Goal: Task Accomplishment & Management: Complete application form

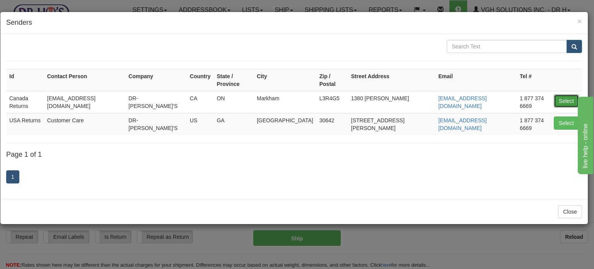
click at [564, 94] on button "Select" at bounding box center [566, 100] width 25 height 13
type input "Canada Returns"
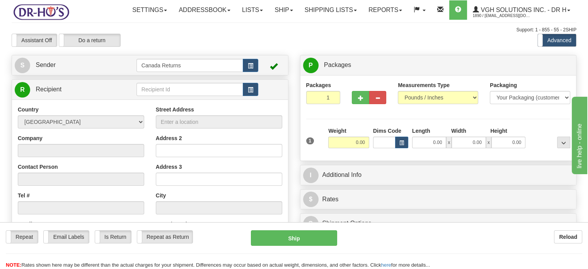
click at [96, 75] on div "S Sender Canada Returns" at bounding box center [150, 65] width 277 height 20
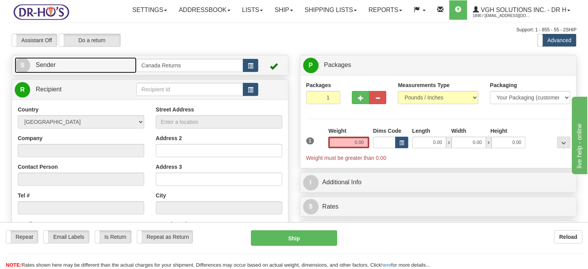
click at [93, 73] on link "S Sender" at bounding box center [76, 65] width 122 height 16
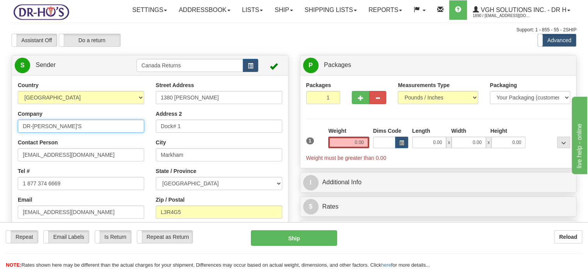
click at [75, 133] on input "DR-[PERSON_NAME]'S" at bounding box center [81, 125] width 126 height 13
type input ":"
type input "[PERSON_NAME]"
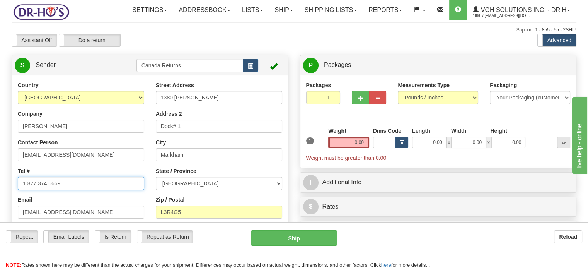
click at [66, 190] on input "1 877 374 6669" at bounding box center [81, 183] width 126 height 13
paste input "[PHONE_NUMBER]"
click at [48, 190] on input "[PHONE_NUMBER]" at bounding box center [81, 183] width 126 height 13
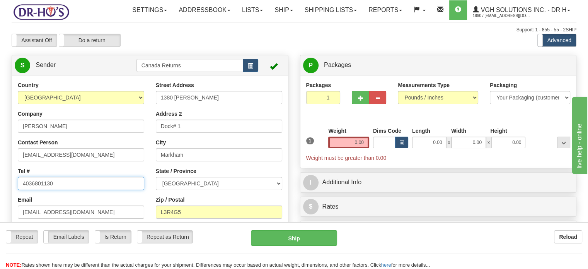
type input "4036801130"
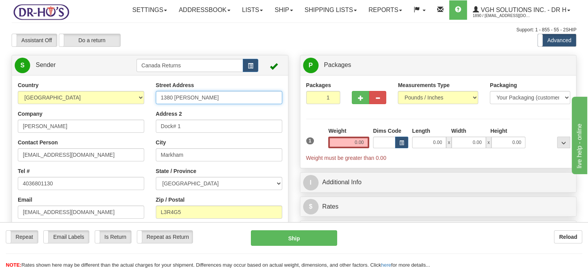
click at [186, 104] on input "1380 [PERSON_NAME]" at bounding box center [219, 97] width 126 height 13
paste input "[STREET_ADDRESS]"
click at [186, 104] on input "[STREET_ADDRESS]" at bounding box center [219, 97] width 126 height 13
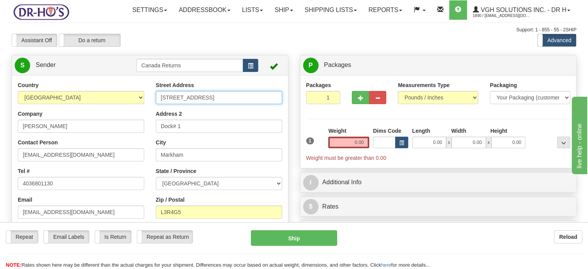
drag, startPoint x: 171, startPoint y: 116, endPoint x: 332, endPoint y: 126, distance: 160.8
click at [332, 55] on div "Create a label for the return Create Pickup Without Label S Sender" at bounding box center [294, 55] width 576 height 0
drag, startPoint x: 225, startPoint y: 135, endPoint x: 224, endPoint y: 151, distance: 16.3
click at [224, 151] on div "Street Address [STREET_ADDRESS] Address 2 Dock# 1 City [GEOGRAPHIC_DATA] State …" at bounding box center [219, 170] width 138 height 179
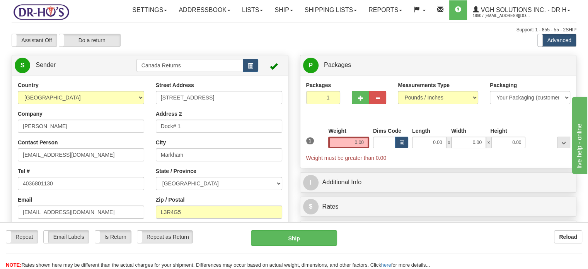
click at [224, 151] on div "Street Address [STREET_ADDRESS] Address 2 Dock# 1 City [GEOGRAPHIC_DATA] State …" at bounding box center [219, 170] width 138 height 179
click at [249, 104] on input "[STREET_ADDRESS]" at bounding box center [219, 97] width 126 height 13
paste input "NorthWest [GEOGRAPHIC_DATA]"
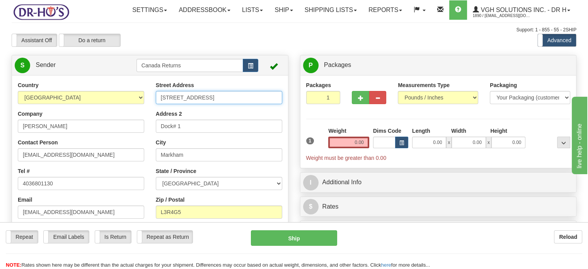
scroll to position [0, 31]
drag, startPoint x: 198, startPoint y: 115, endPoint x: 323, endPoint y: 115, distance: 125.3
click at [323, 55] on div "Create a label for the return Create Pickup Without Label S Sender" at bounding box center [294, 55] width 576 height 0
type input "[STREET_ADDRESS]"
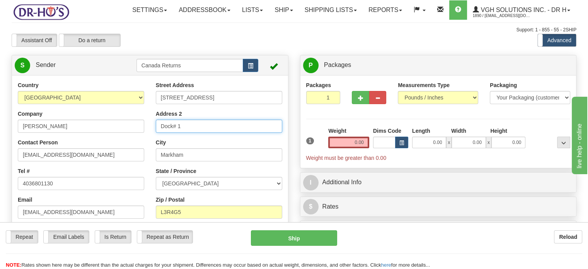
click at [212, 133] on input "Dock# 1" at bounding box center [219, 125] width 126 height 13
click at [212, 133] on input "Address 2" at bounding box center [219, 125] width 126 height 13
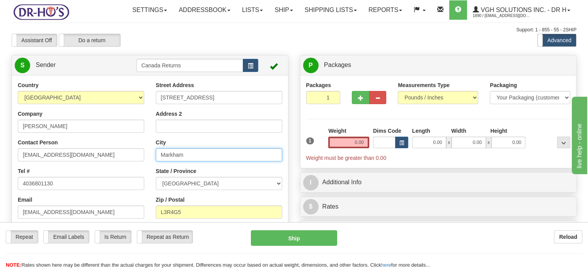
click at [184, 161] on input "Markham" at bounding box center [219, 154] width 126 height 13
paste input "[GEOGRAPHIC_DATA]"
click at [184, 161] on input "[GEOGRAPHIC_DATA]" at bounding box center [219, 154] width 126 height 13
drag, startPoint x: 179, startPoint y: 171, endPoint x: 304, endPoint y: 172, distance: 125.3
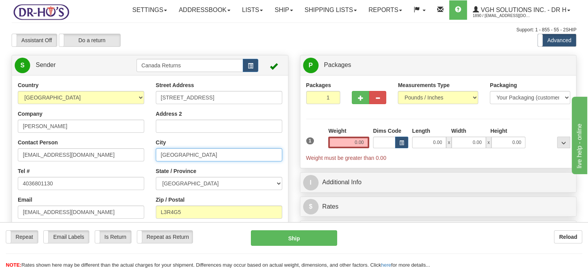
click at [304, 55] on div "Create a label for the return Create Pickup Without Label S Sender" at bounding box center [294, 55] width 576 height 0
type input "[GEOGRAPHIC_DATA]"
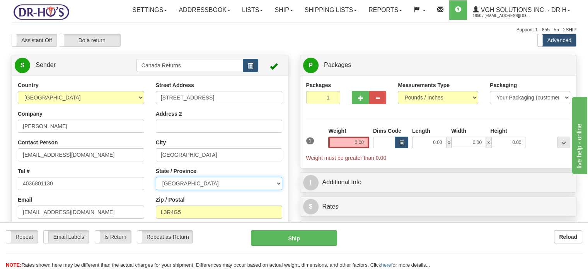
click at [262, 190] on select "[GEOGRAPHIC_DATA] [GEOGRAPHIC_DATA] [GEOGRAPHIC_DATA] [GEOGRAPHIC_DATA] [GEOGRA…" at bounding box center [219, 183] width 126 height 13
click at [156, 190] on select "[GEOGRAPHIC_DATA] [GEOGRAPHIC_DATA] [GEOGRAPHIC_DATA] [GEOGRAPHIC_DATA] [GEOGRA…" at bounding box center [219, 183] width 126 height 13
click at [275, 190] on select "[GEOGRAPHIC_DATA] [GEOGRAPHIC_DATA] [GEOGRAPHIC_DATA] [GEOGRAPHIC_DATA] [GEOGRA…" at bounding box center [219, 183] width 126 height 13
select select "AB"
click at [156, 190] on select "[GEOGRAPHIC_DATA] [GEOGRAPHIC_DATA] [GEOGRAPHIC_DATA] [GEOGRAPHIC_DATA] [GEOGRA…" at bounding box center [219, 183] width 126 height 13
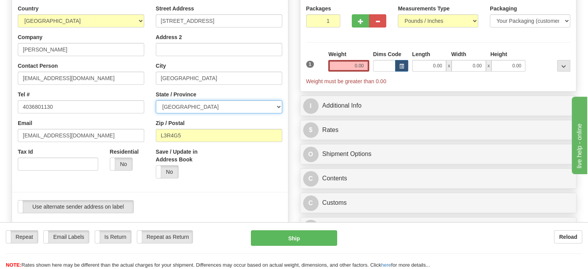
scroll to position [112, 0]
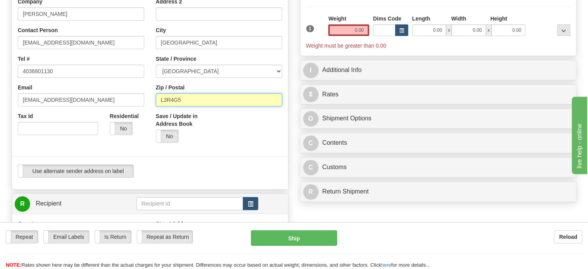
click at [209, 106] on input "L3R4G5" at bounding box center [219, 99] width 126 height 13
paste input "[GEOGRAPHIC_DATA], T3R1Z1 [GEOGRAPHIC_DATA]"
click at [209, 106] on input "[GEOGRAPHIC_DATA], T3R1Z1 [GEOGRAPHIC_DATA]" at bounding box center [219, 99] width 126 height 13
click at [181, 106] on input "[GEOGRAPHIC_DATA], T3R1Z1 [GEOGRAPHIC_DATA]" at bounding box center [219, 99] width 126 height 13
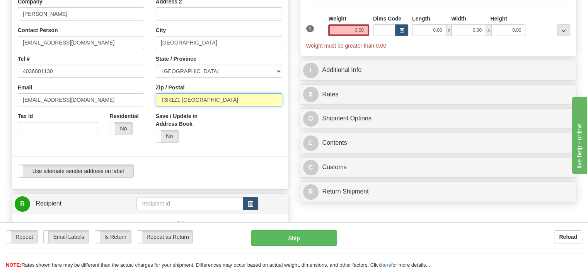
click at [209, 106] on input "T3R1Z1 [GEOGRAPHIC_DATA]" at bounding box center [219, 99] width 126 height 13
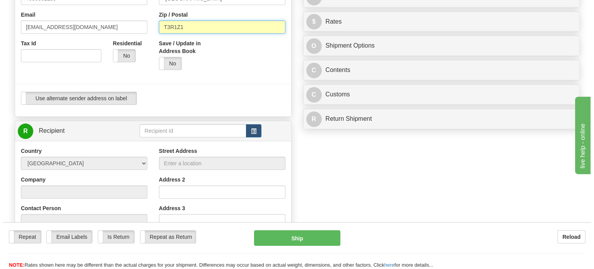
scroll to position [227, 0]
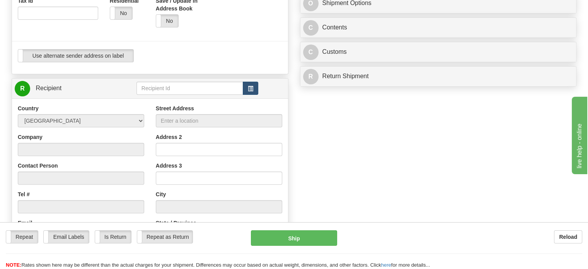
type input "T3R1Z1"
click at [244, 95] on button "button" at bounding box center [250, 88] width 15 height 13
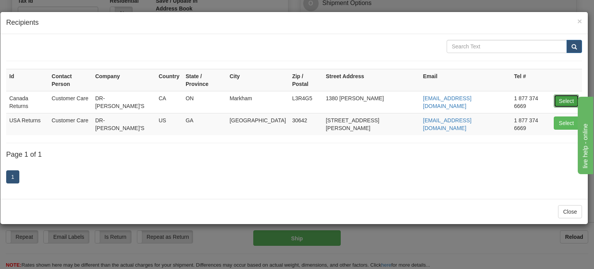
click at [565, 94] on button "Select" at bounding box center [566, 100] width 25 height 13
type input "Canada Returns"
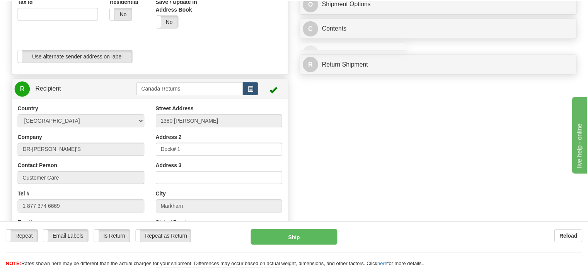
scroll to position [26, 0]
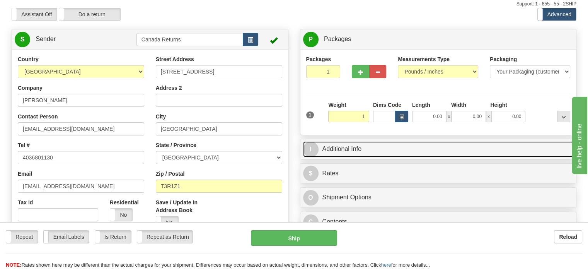
type input "1.00"
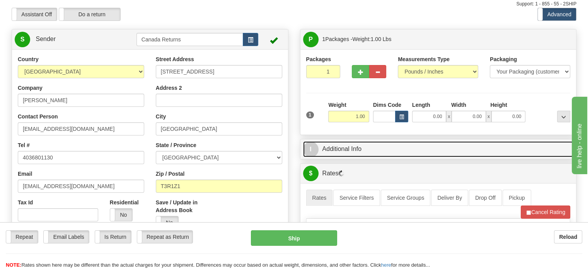
click at [387, 157] on link "I Additional Info" at bounding box center [438, 149] width 271 height 16
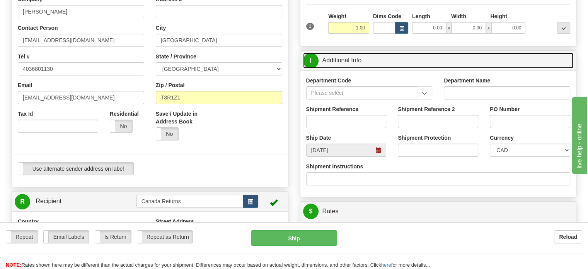
scroll to position [124, 0]
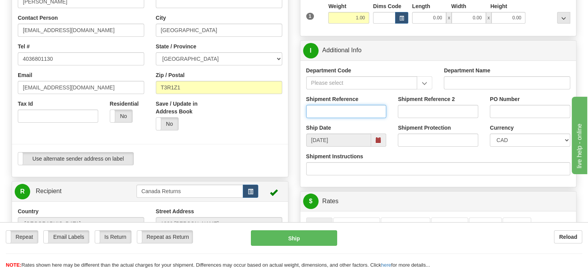
click at [331, 118] on input "Shipment Reference" at bounding box center [346, 111] width 80 height 13
paste input "CU25808476"
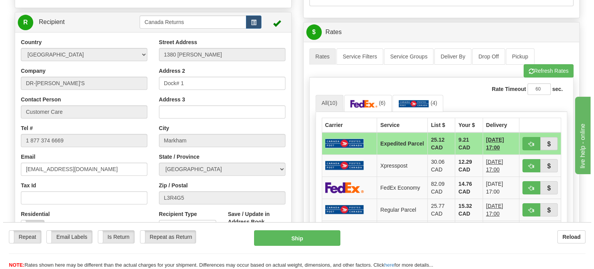
scroll to position [296, 0]
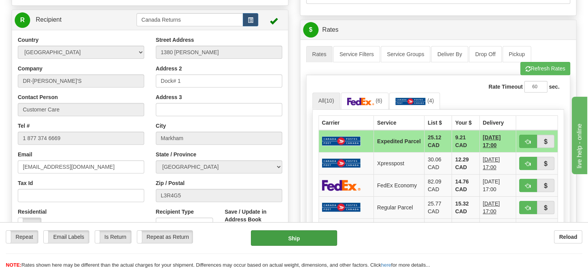
type input "CU25808476"
click at [292, 239] on button "Ship" at bounding box center [294, 237] width 87 height 15
type input "DOM.EP"
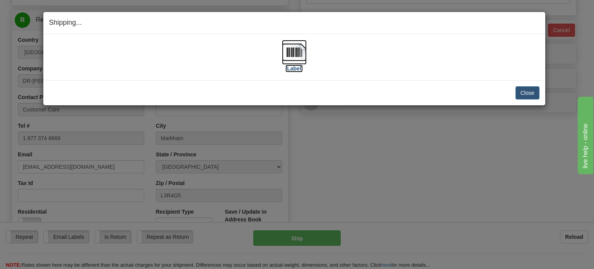
click at [288, 53] on img at bounding box center [294, 52] width 25 height 25
